Goal: Information Seeking & Learning: Check status

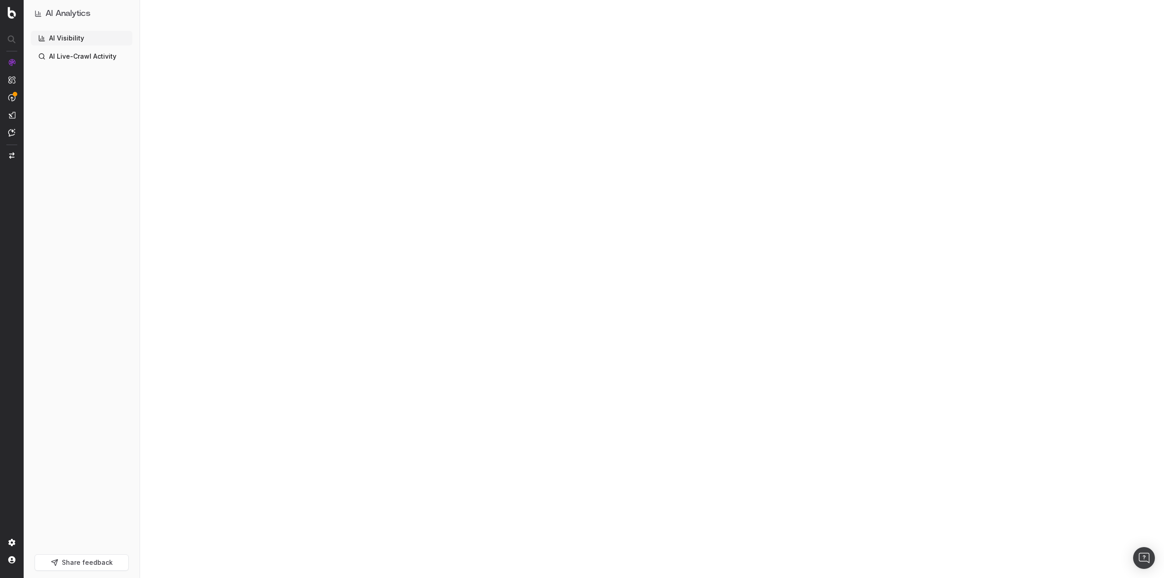
click at [71, 39] on link "AI Visibility" at bounding box center [81, 38] width 101 height 15
